Goal: Task Accomplishment & Management: Manage account settings

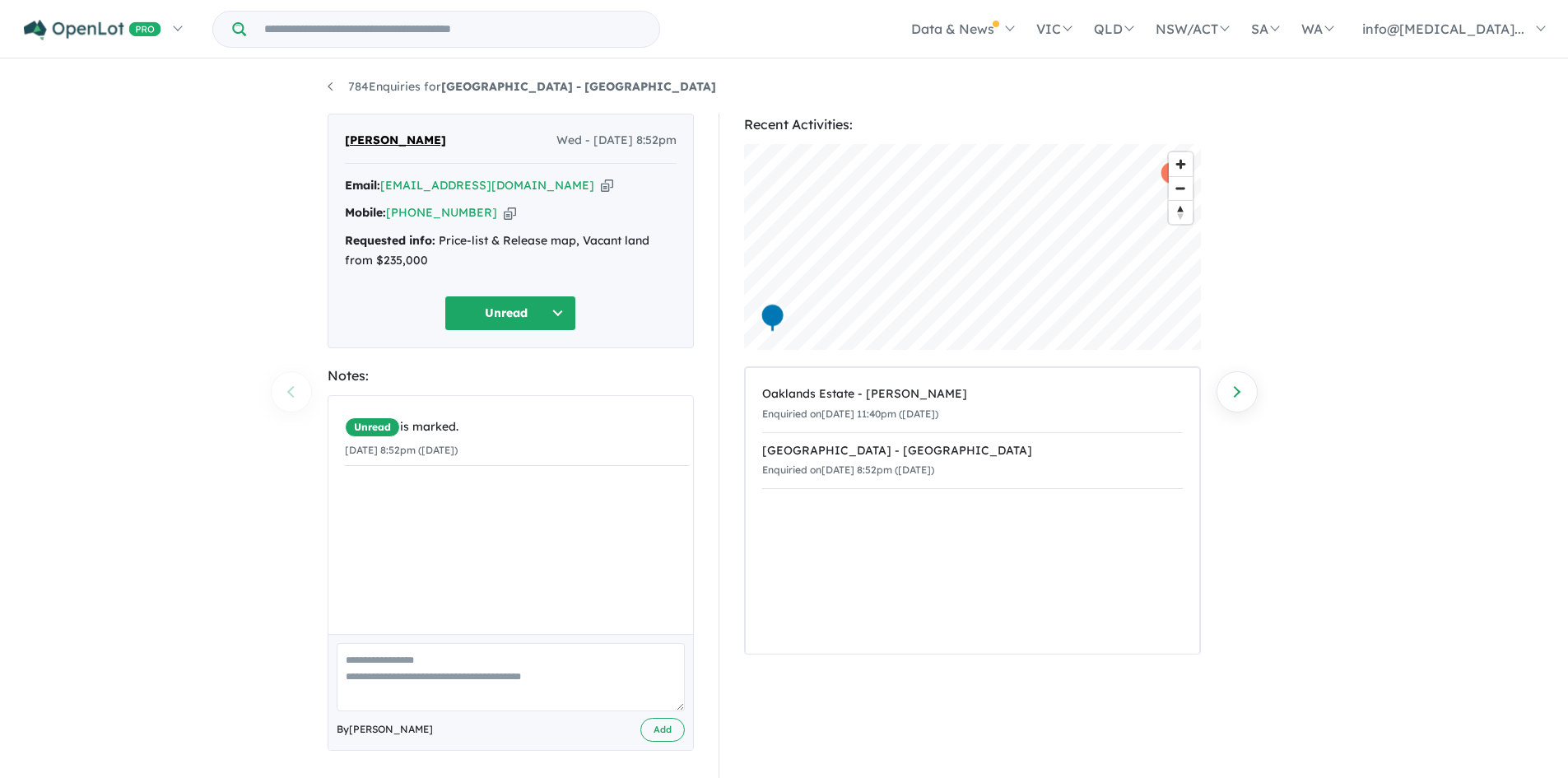
click at [601, 187] on icon "button" at bounding box center [607, 186] width 12 height 17
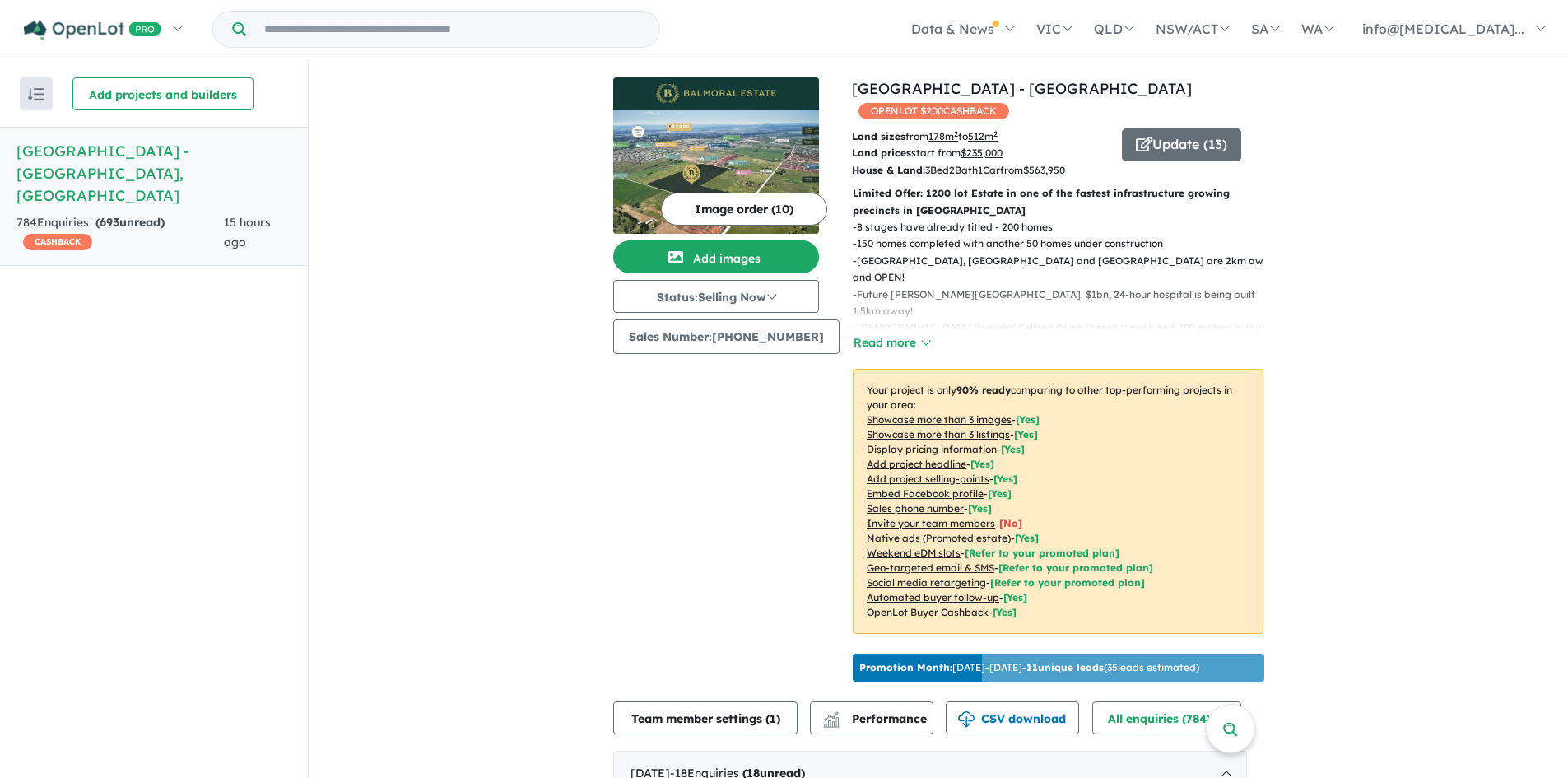
scroll to position [412, 0]
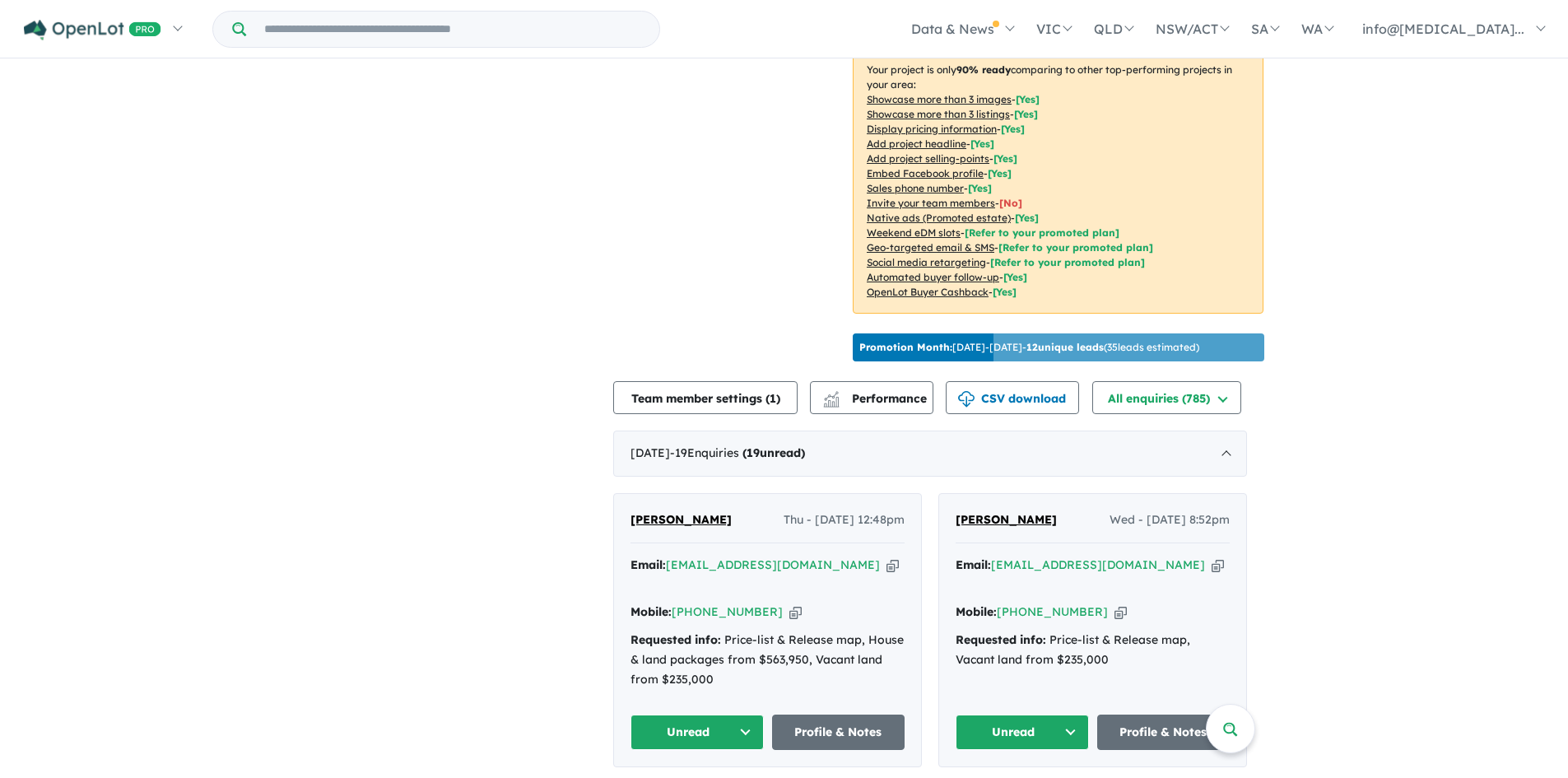
scroll to position [432, 0]
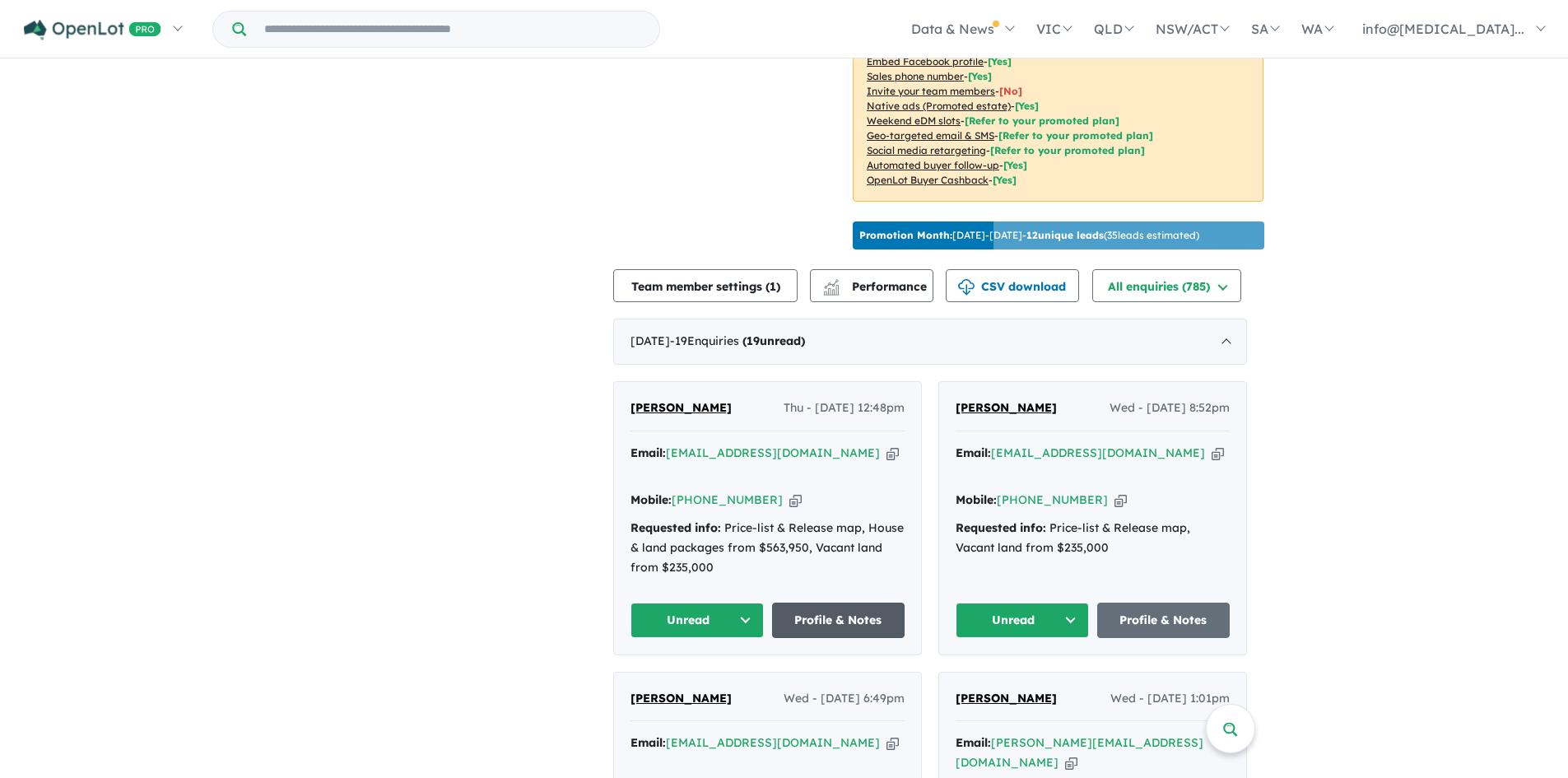
click at [856, 603] on link "Profile & Notes" at bounding box center [838, 620] width 133 height 36
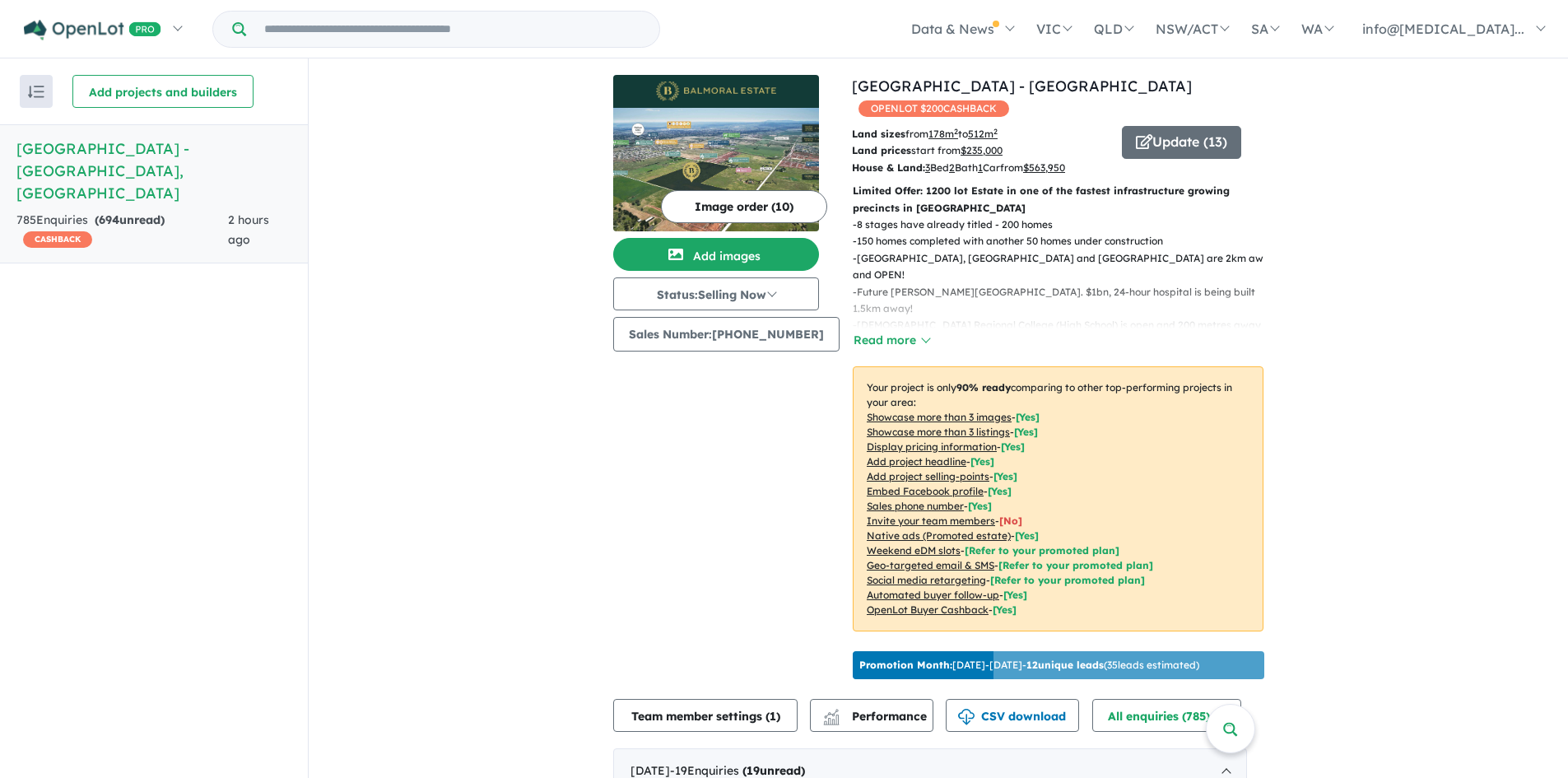
scroll to position [3, 0]
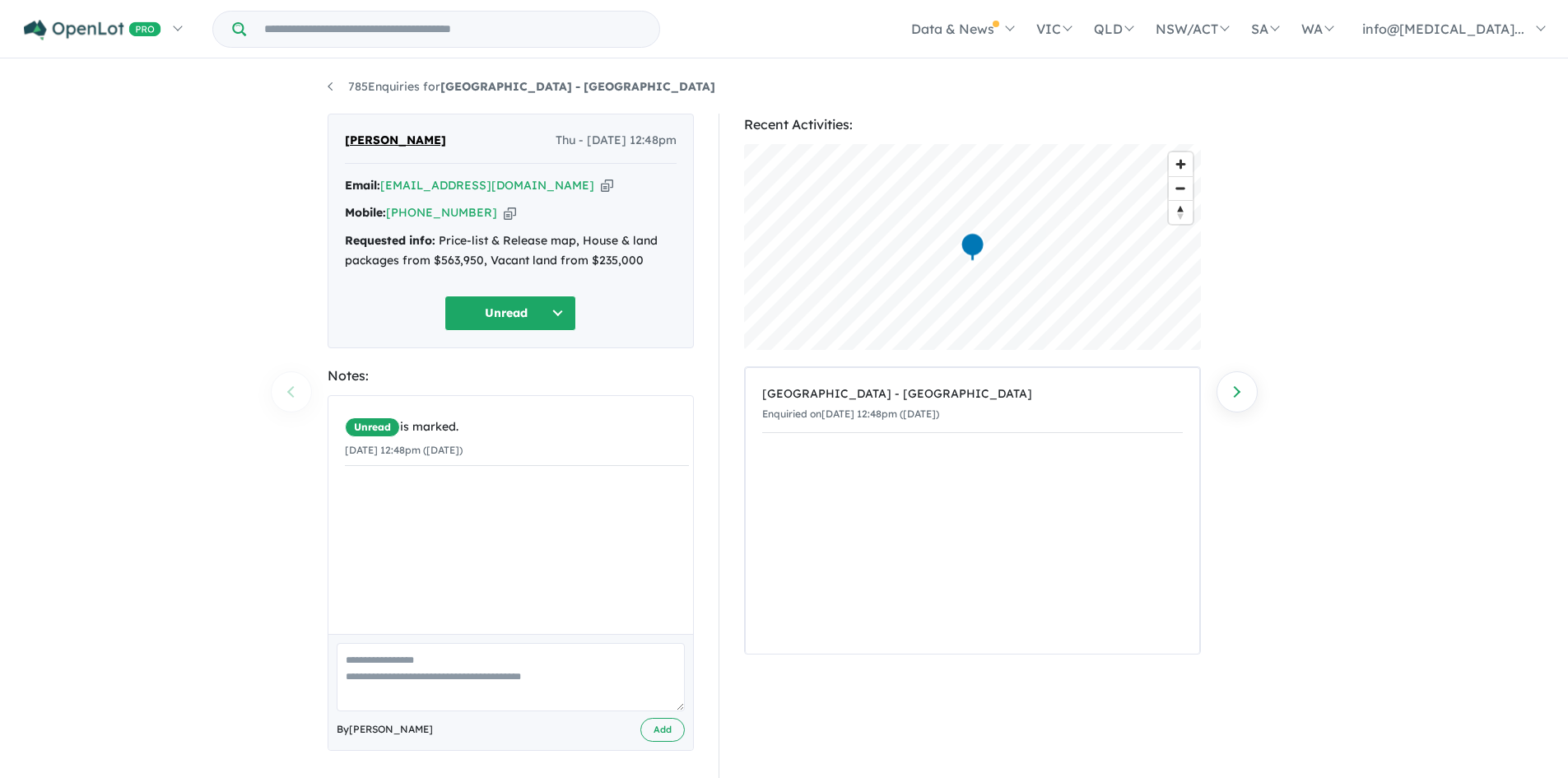
click at [601, 185] on icon "button" at bounding box center [607, 186] width 12 height 17
click at [601, 188] on icon "button" at bounding box center [607, 186] width 12 height 17
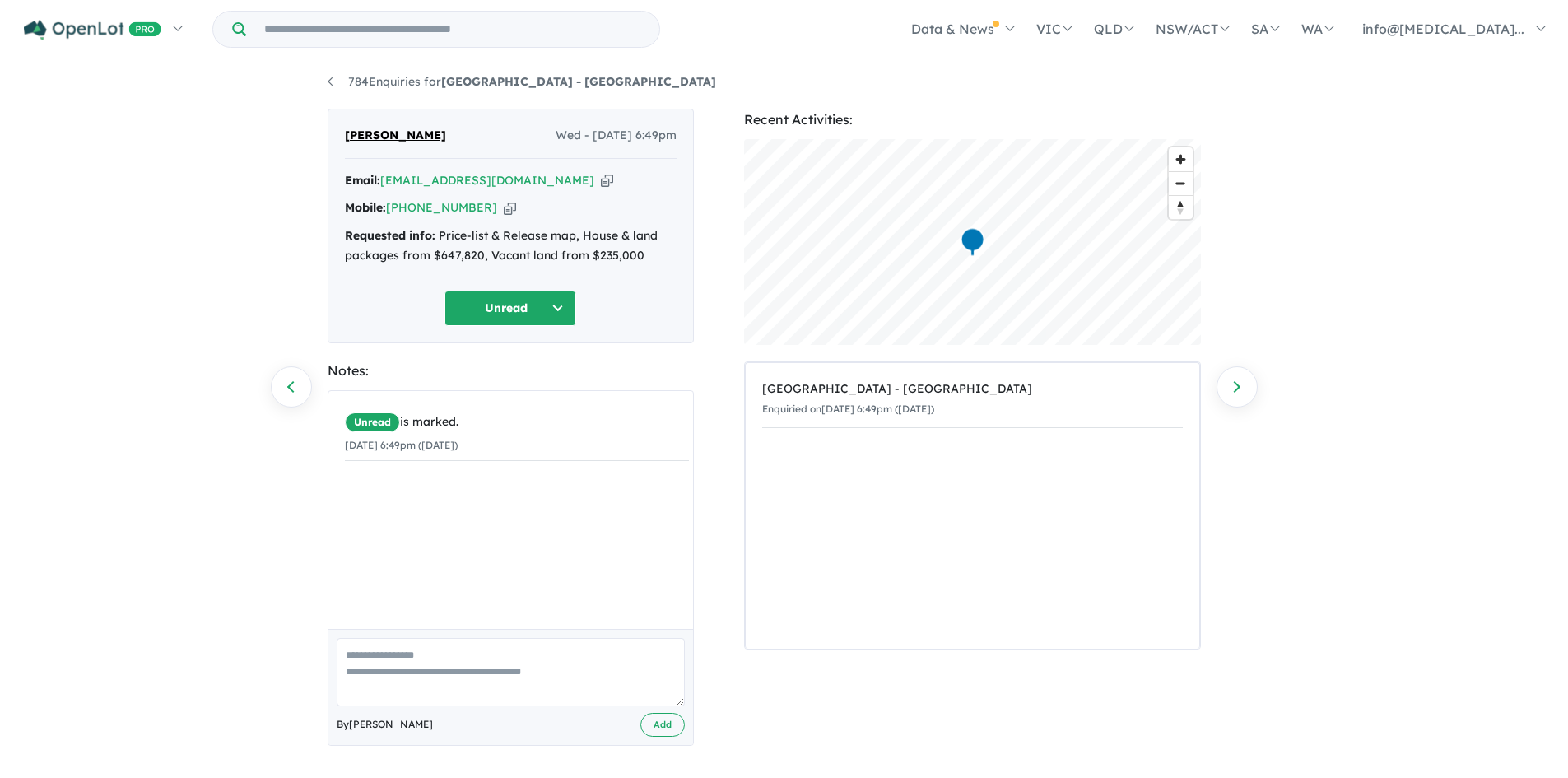
scroll to position [6, 0]
